Goal: Purchase product/service

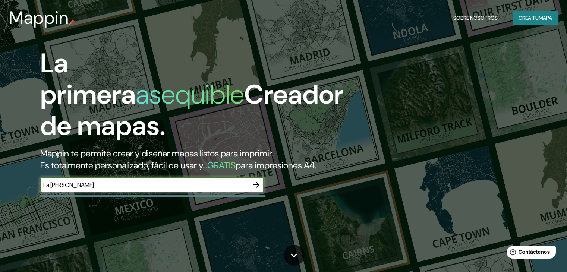
type input "[GEOGRAPHIC_DATA][PERSON_NAME], [GEOGRAPHIC_DATA]"
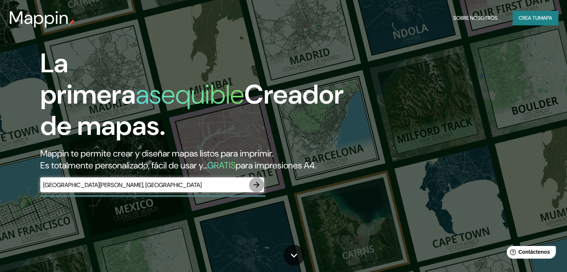
click at [258, 188] on icon "button" at bounding box center [256, 185] width 6 height 6
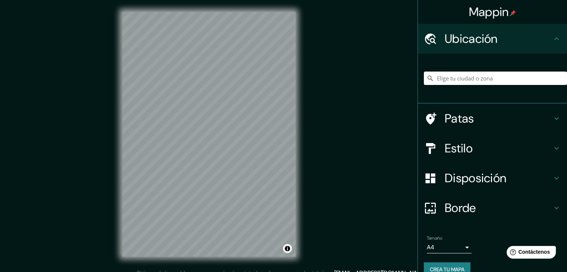
click at [451, 76] on input "Elige tu ciudad o zona" at bounding box center [495, 78] width 143 height 13
click at [442, 79] on input "Elige tu ciudad o zona" at bounding box center [495, 78] width 143 height 13
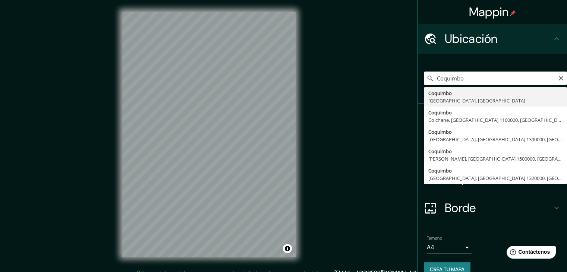
type input "[GEOGRAPHIC_DATA], [GEOGRAPHIC_DATA], [GEOGRAPHIC_DATA]"
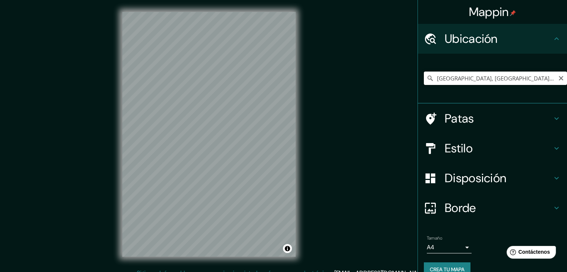
click at [535, 81] on input "[GEOGRAPHIC_DATA], [GEOGRAPHIC_DATA], [GEOGRAPHIC_DATA]" at bounding box center [495, 78] width 143 height 13
click at [456, 81] on input "Elige tu ciudad o zona" at bounding box center [495, 78] width 143 height 13
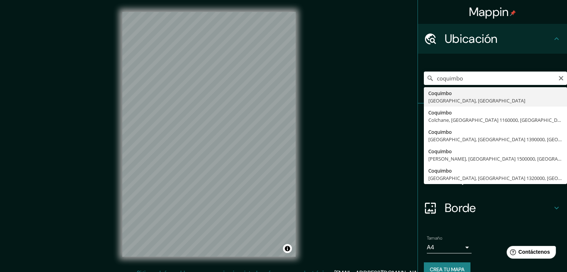
type input "[GEOGRAPHIC_DATA], [GEOGRAPHIC_DATA], [GEOGRAPHIC_DATA]"
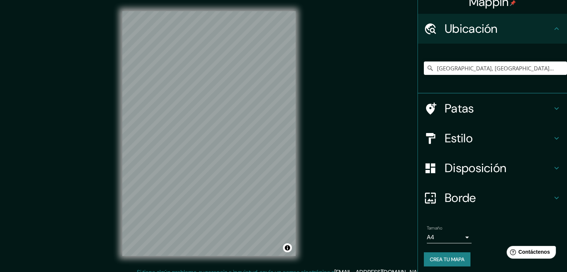
scroll to position [13, 0]
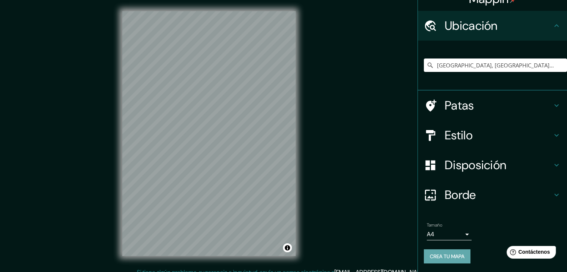
click at [440, 251] on font "Crea tu mapa" at bounding box center [446, 256] width 35 height 10
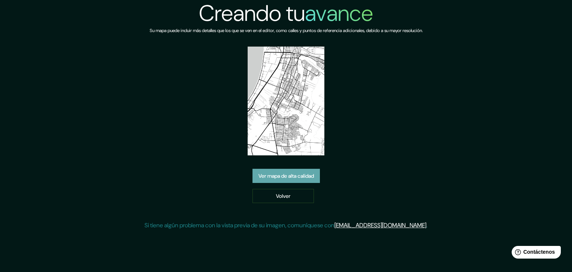
click at [295, 171] on font "Ver mapa de alta calidad" at bounding box center [285, 176] width 55 height 10
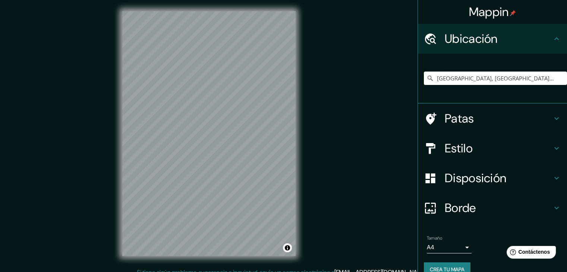
click at [532, 80] on input "[GEOGRAPHIC_DATA], [GEOGRAPHIC_DATA], [GEOGRAPHIC_DATA]" at bounding box center [495, 78] width 143 height 13
click at [539, 80] on input "[GEOGRAPHIC_DATA], [GEOGRAPHIC_DATA], [GEOGRAPHIC_DATA]" at bounding box center [495, 78] width 143 height 13
click at [458, 76] on input "[GEOGRAPHIC_DATA], [GEOGRAPHIC_DATA], [GEOGRAPHIC_DATA]" at bounding box center [495, 78] width 143 height 13
click at [539, 80] on input "[GEOGRAPHIC_DATA], [GEOGRAPHIC_DATA], [GEOGRAPHIC_DATA]" at bounding box center [495, 78] width 143 height 13
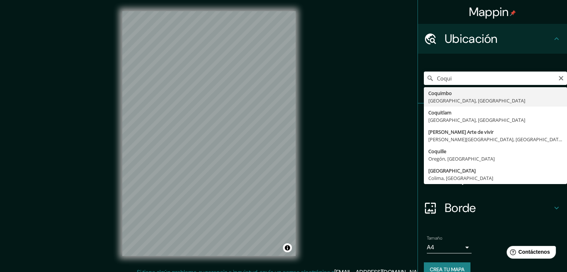
type input "[GEOGRAPHIC_DATA], [GEOGRAPHIC_DATA], [GEOGRAPHIC_DATA]"
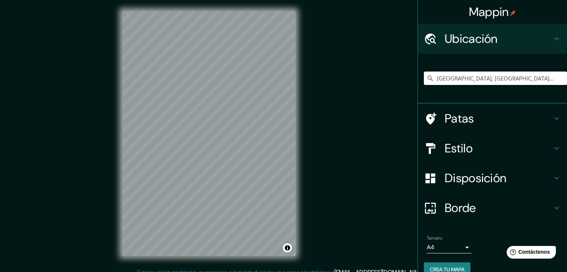
click at [459, 147] on font "Estilo" at bounding box center [458, 148] width 28 height 16
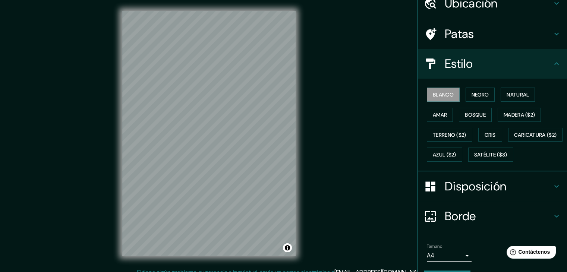
scroll to position [43, 0]
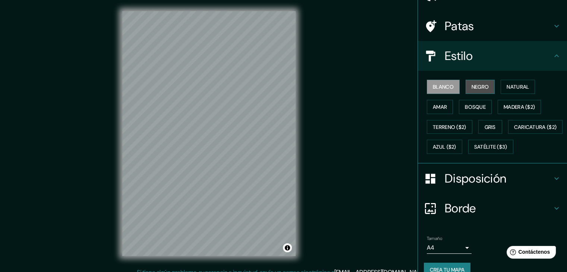
click at [479, 85] on font "Negro" at bounding box center [480, 86] width 18 height 7
click at [484, 124] on font "Gris" at bounding box center [489, 127] width 11 height 7
click at [449, 82] on button "Blanco" at bounding box center [442, 87] width 33 height 14
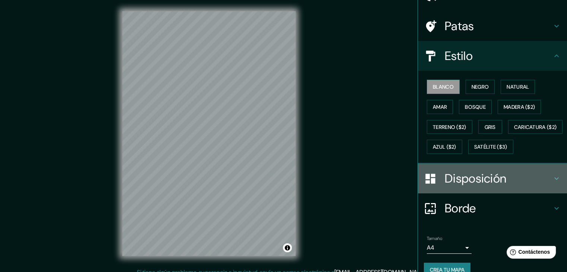
click at [479, 186] on font "Disposición" at bounding box center [474, 179] width 61 height 16
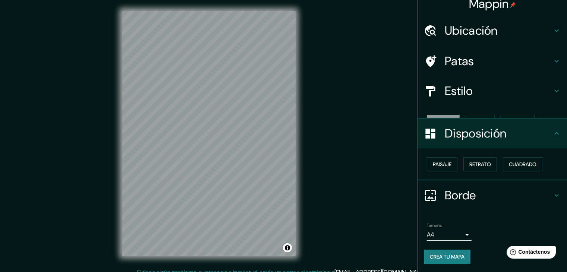
scroll to position [0, 0]
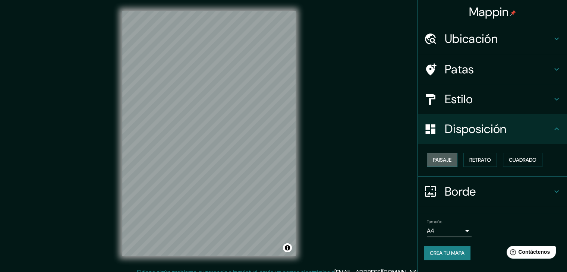
click at [447, 160] on font "Paisaje" at bounding box center [441, 159] width 19 height 7
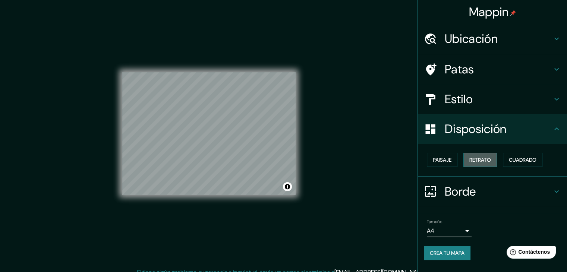
click at [475, 157] on font "Retrato" at bounding box center [480, 159] width 22 height 7
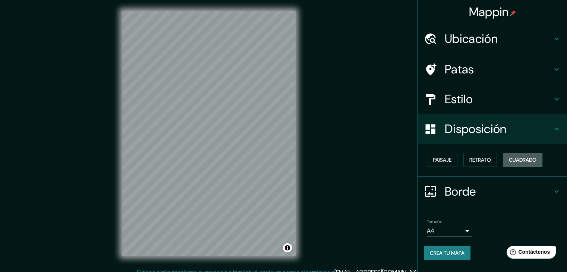
click at [508, 160] on button "Cuadrado" at bounding box center [521, 160] width 39 height 14
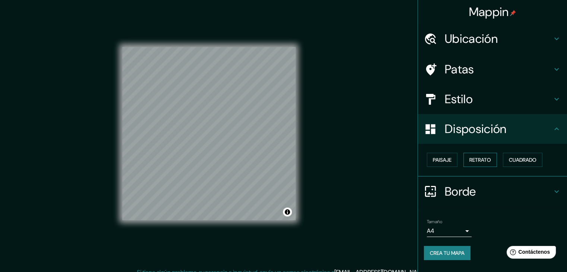
click at [486, 160] on font "Retrato" at bounding box center [480, 159] width 22 height 7
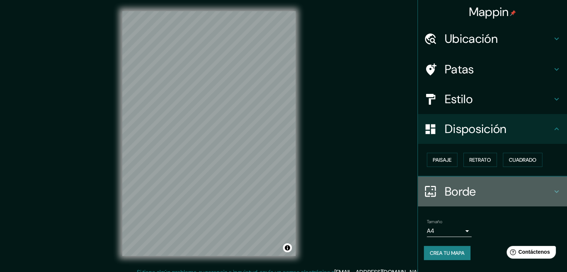
click at [459, 189] on font "Borde" at bounding box center [459, 192] width 31 height 16
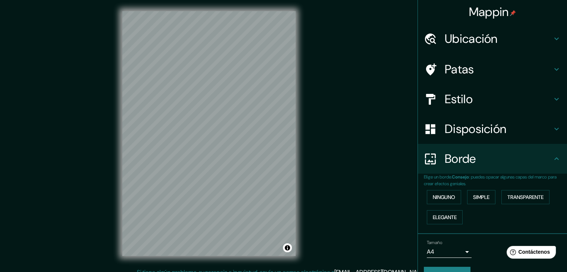
scroll to position [17, 0]
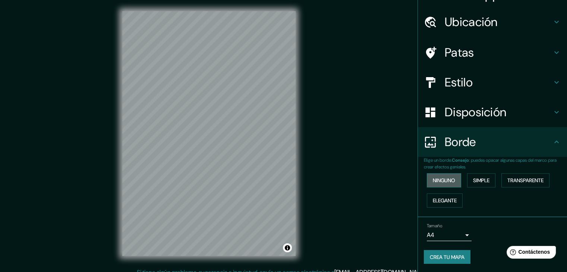
click at [442, 180] on font "Ninguno" at bounding box center [443, 180] width 22 height 7
click at [473, 183] on font "Simple" at bounding box center [481, 180] width 16 height 10
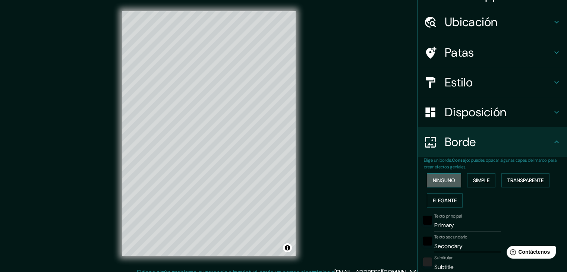
click at [441, 177] on font "Ninguno" at bounding box center [443, 180] width 22 height 7
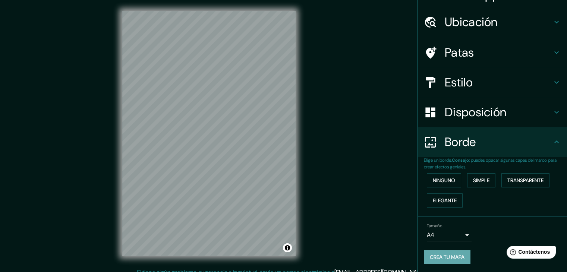
click at [443, 259] on font "Crea tu mapa" at bounding box center [446, 257] width 35 height 7
click at [432, 258] on font "Crea tu mapa" at bounding box center [446, 257] width 35 height 7
click at [384, 3] on div "Mappin Ubicación Coquimbo, [GEOGRAPHIC_DATA], [GEOGRAPHIC_DATA] Patas Estilo Di…" at bounding box center [283, 139] width 567 height 280
click at [430, 256] on font "Crea tu mapa" at bounding box center [446, 257] width 35 height 7
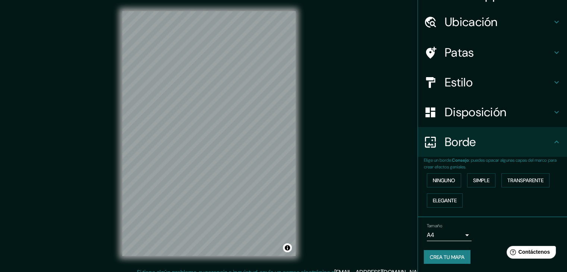
click at [429, 255] on font "Crea tu mapa" at bounding box center [446, 257] width 35 height 7
click at [429, 254] on font "Crea tu mapa" at bounding box center [446, 257] width 35 height 7
